Goal: Task Accomplishment & Management: Use online tool/utility

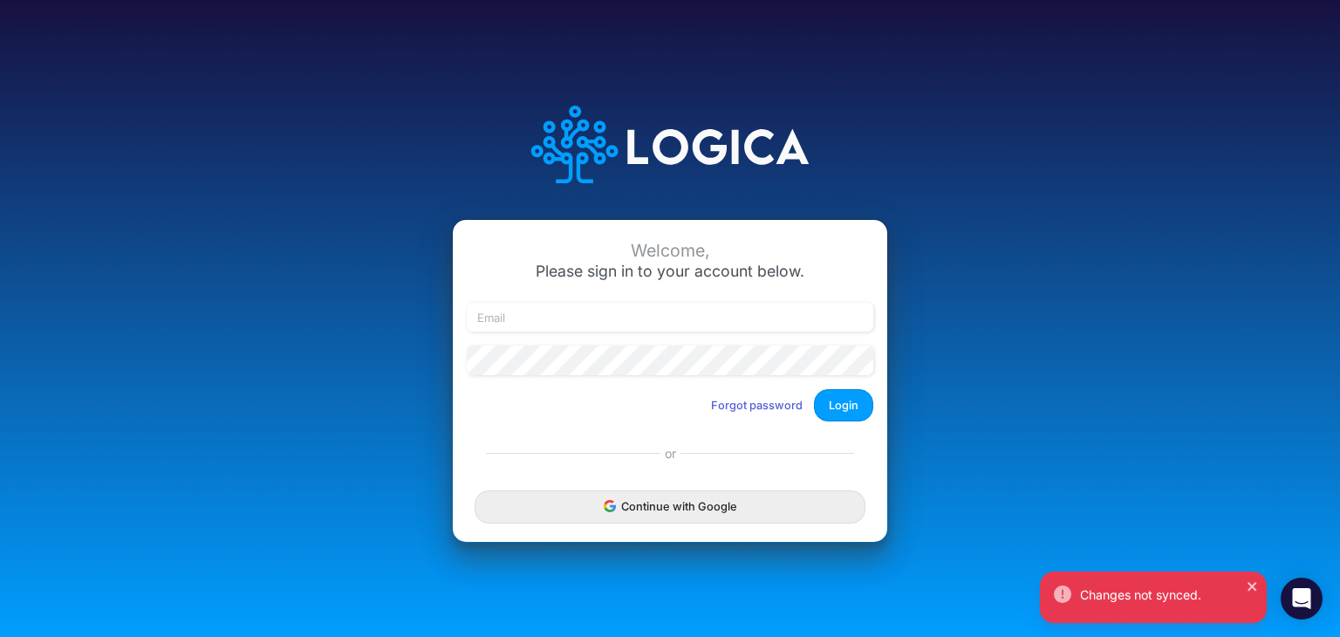
click at [611, 336] on div at bounding box center [669, 325] width 415 height 44
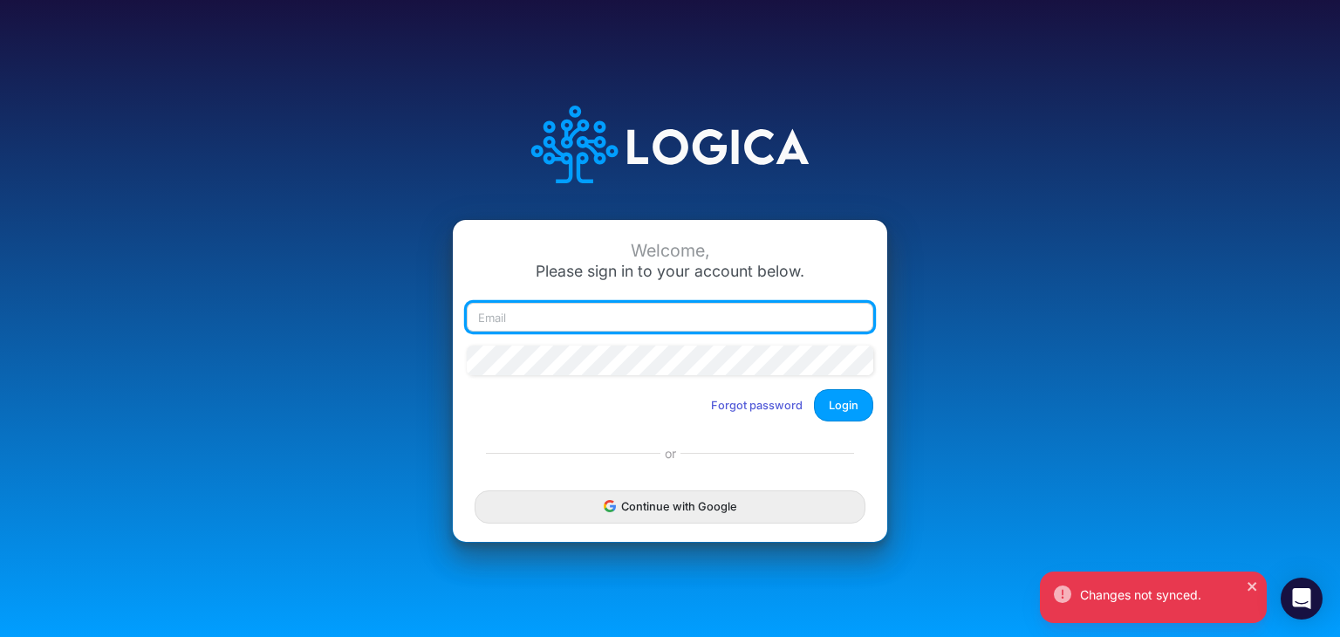
click at [613, 319] on input "email" at bounding box center [670, 318] width 406 height 30
type input "spotts@heritage-communities.com"
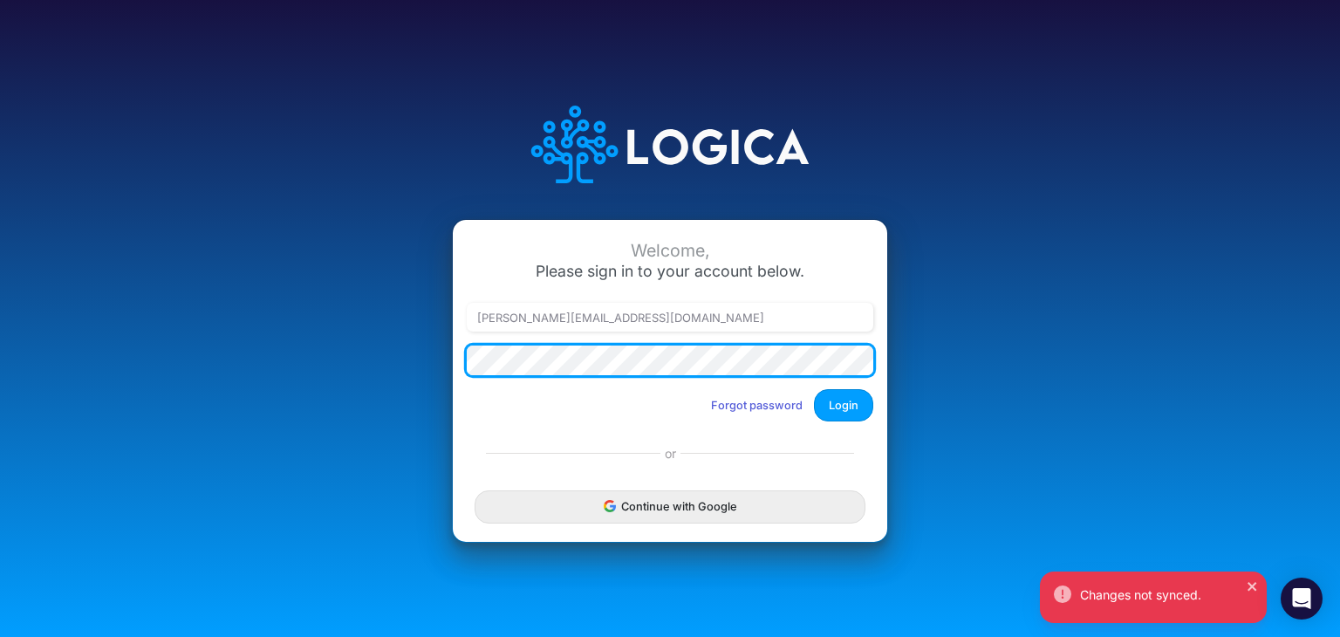
click at [814, 389] on button "Login" at bounding box center [843, 405] width 59 height 32
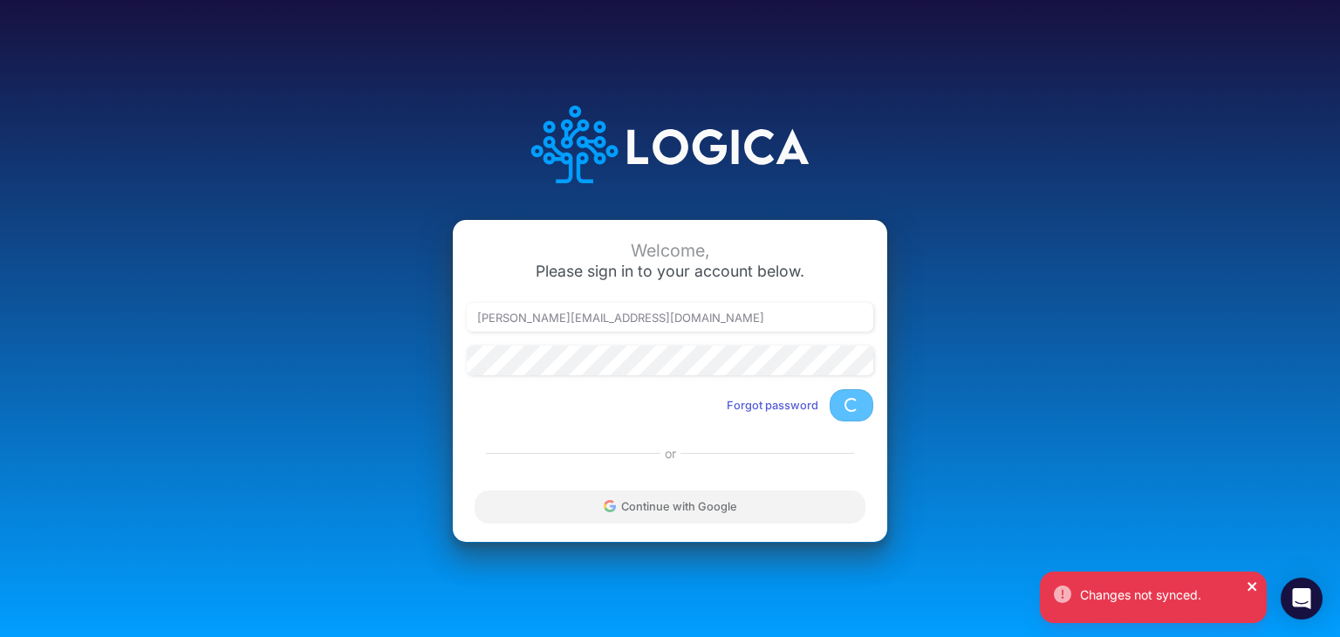
click at [1252, 585] on icon "close" at bounding box center [1251, 586] width 9 height 9
